Goal: Information Seeking & Learning: Learn about a topic

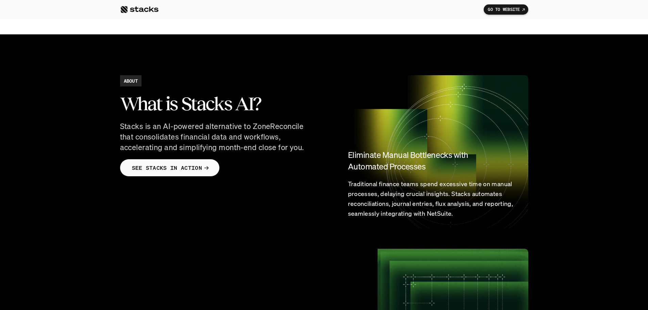
scroll to position [510, 0]
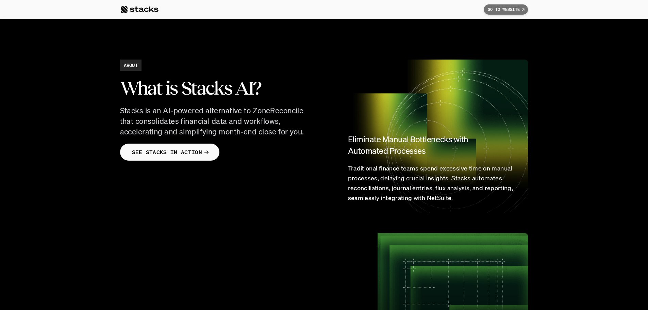
click at [494, 8] on p "GO TO WEBSITE" at bounding box center [503, 9] width 32 height 5
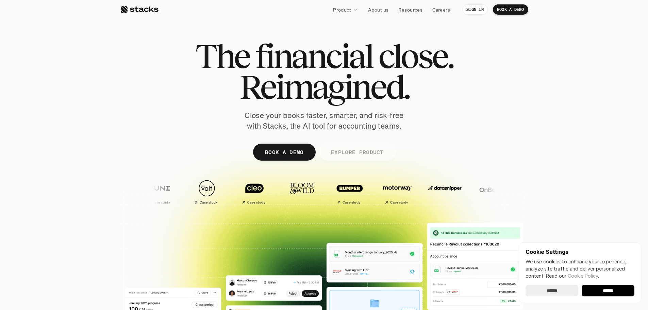
click at [359, 156] on p "EXPLORE PRODUCT" at bounding box center [356, 152] width 53 height 10
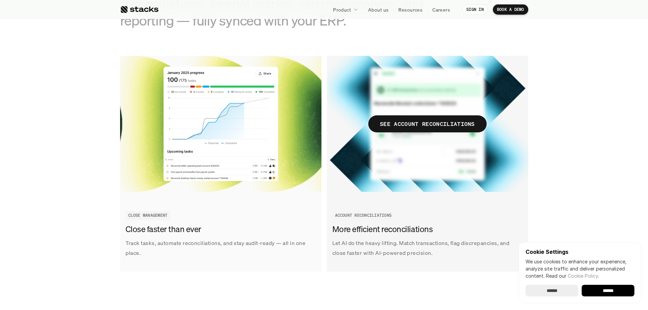
scroll to position [791, 0]
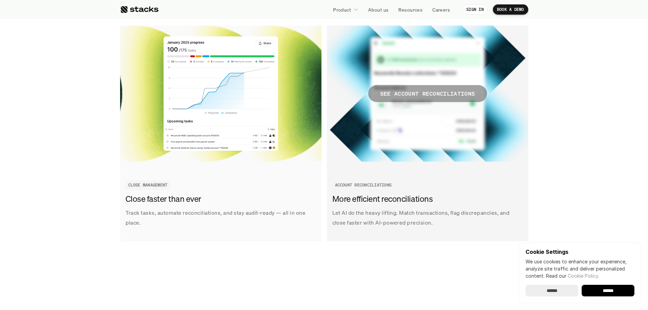
click at [450, 92] on p "SEE ACCOUNT RECONCILIATIONS" at bounding box center [427, 94] width 95 height 10
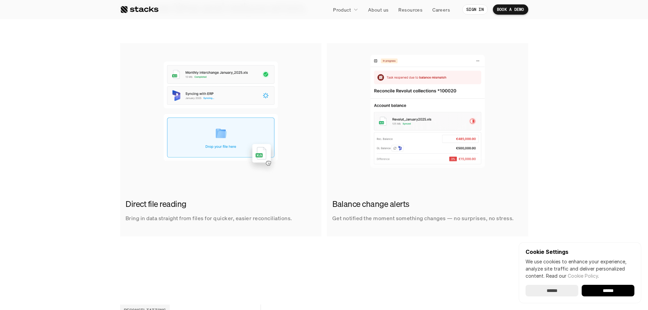
scroll to position [442, 0]
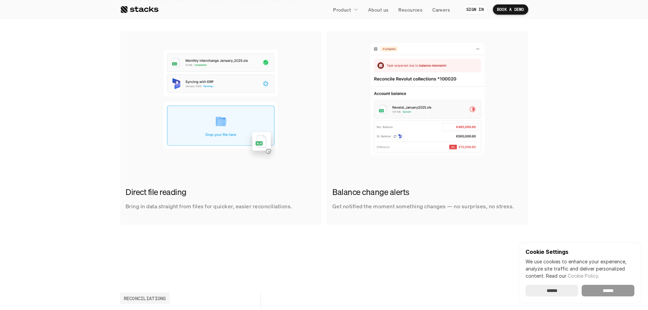
click at [619, 285] on input "******" at bounding box center [607, 291] width 53 height 12
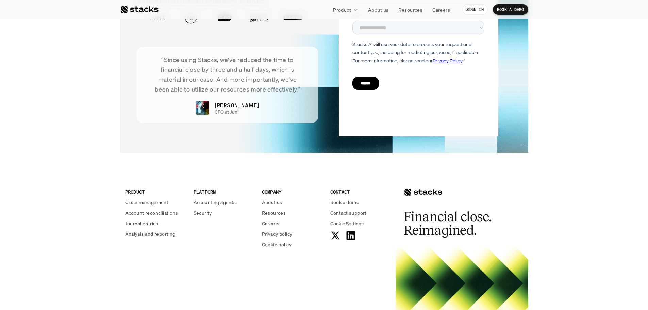
scroll to position [1666, 0]
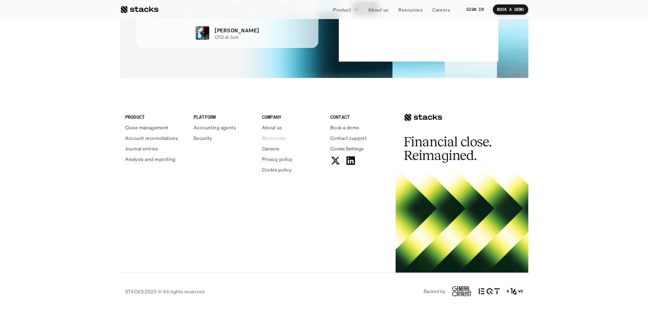
click at [264, 136] on p "Resources" at bounding box center [274, 137] width 24 height 7
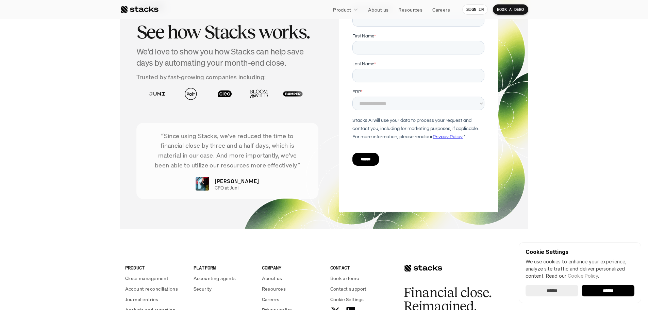
scroll to position [1326, 0]
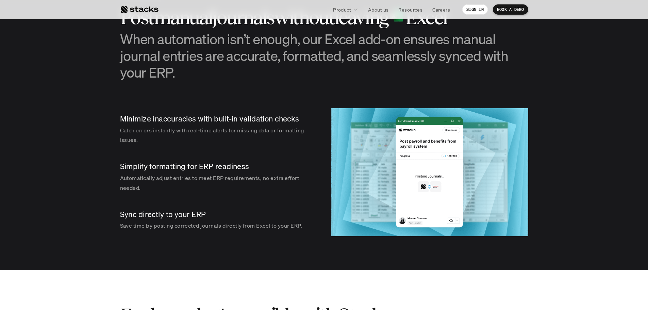
scroll to position [680, 0]
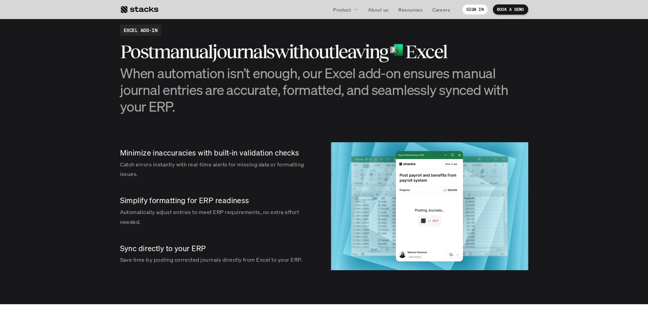
click at [438, 219] on img at bounding box center [429, 206] width 197 height 128
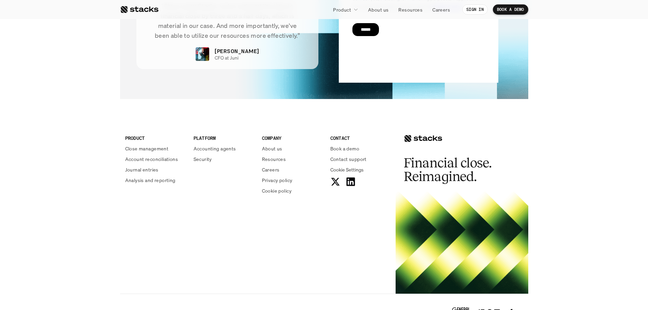
scroll to position [1394, 0]
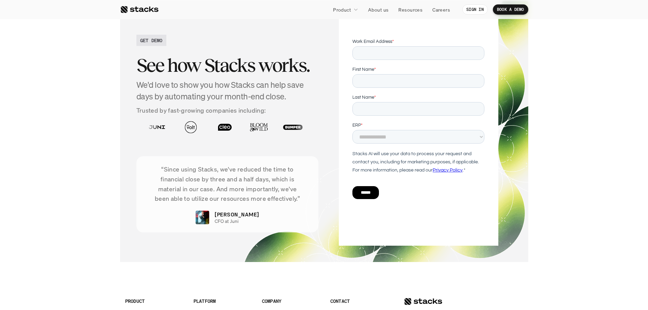
scroll to position [1564, 0]
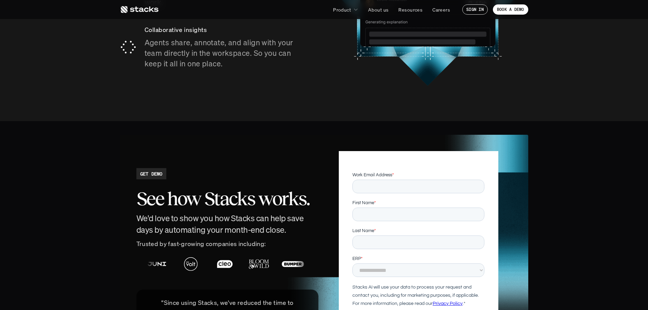
scroll to position [1428, 0]
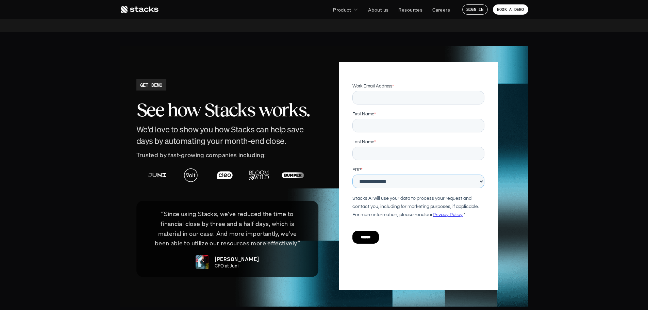
click at [422, 182] on select "**********" at bounding box center [418, 181] width 132 height 14
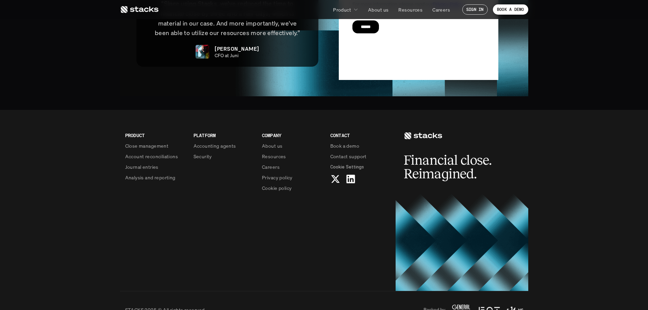
scroll to position [1640, 0]
